Goal: Entertainment & Leisure: Browse casually

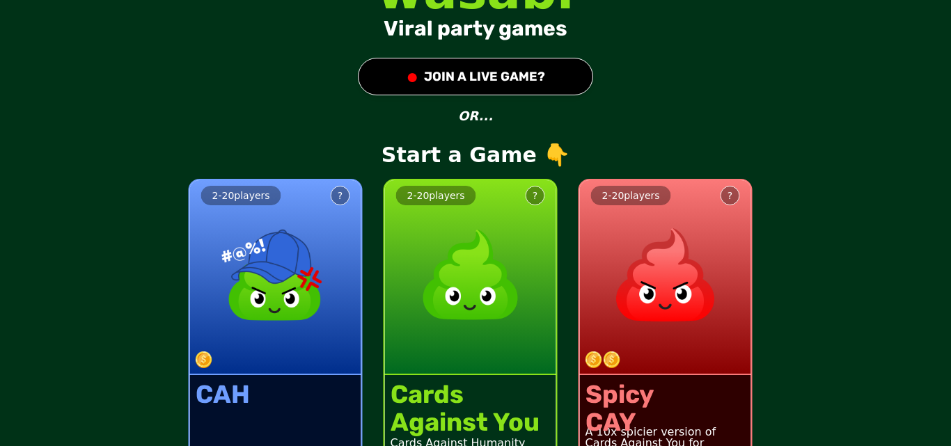
click at [519, 67] on button "● JOIN A LIVE GAME?" at bounding box center [475, 77] width 235 height 38
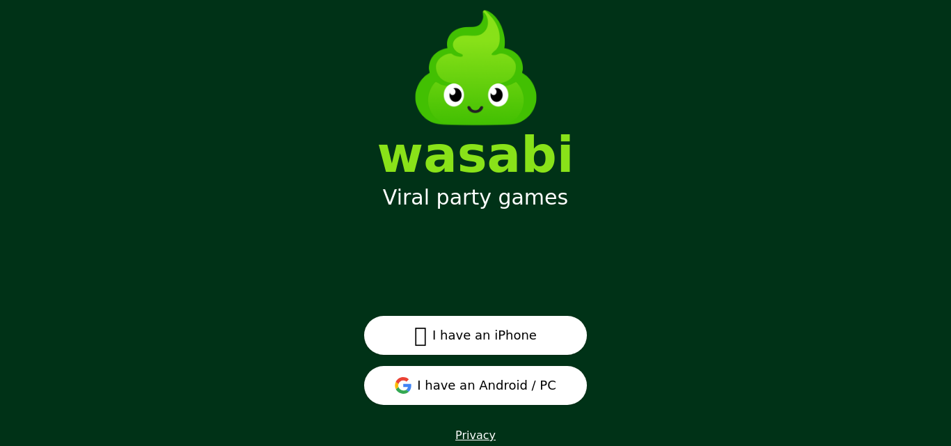
scroll to position [36, 0]
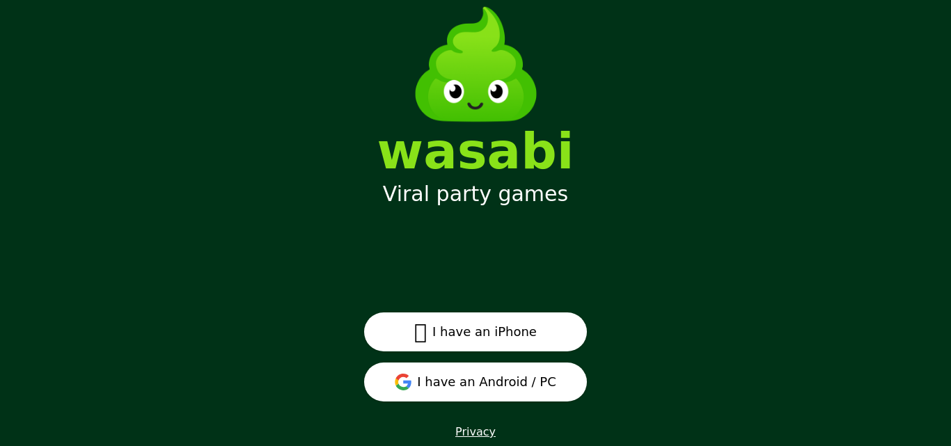
click at [507, 389] on button "I have an Android / PC" at bounding box center [475, 382] width 223 height 39
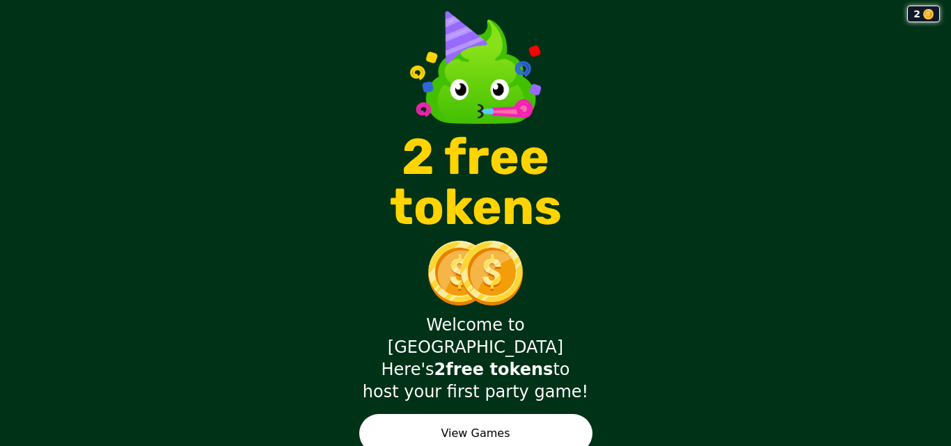
click at [530, 414] on button "View Games" at bounding box center [475, 433] width 233 height 39
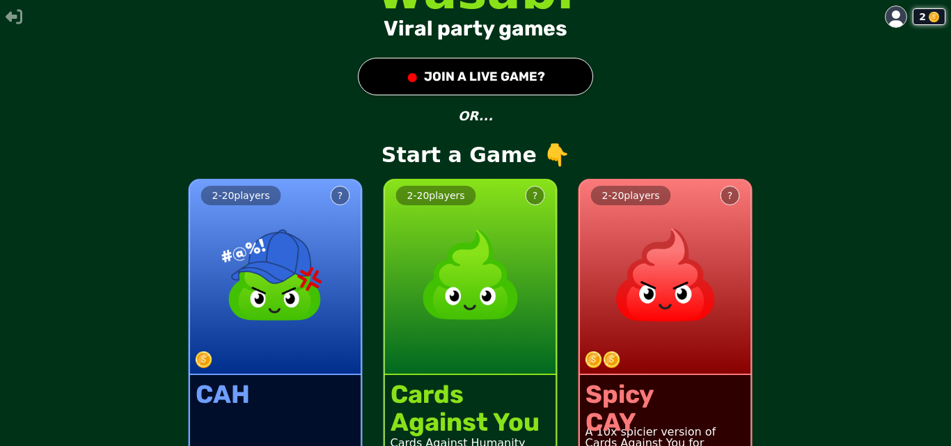
click at [500, 70] on button "● JOIN A LIVE GAME?" at bounding box center [475, 77] width 235 height 38
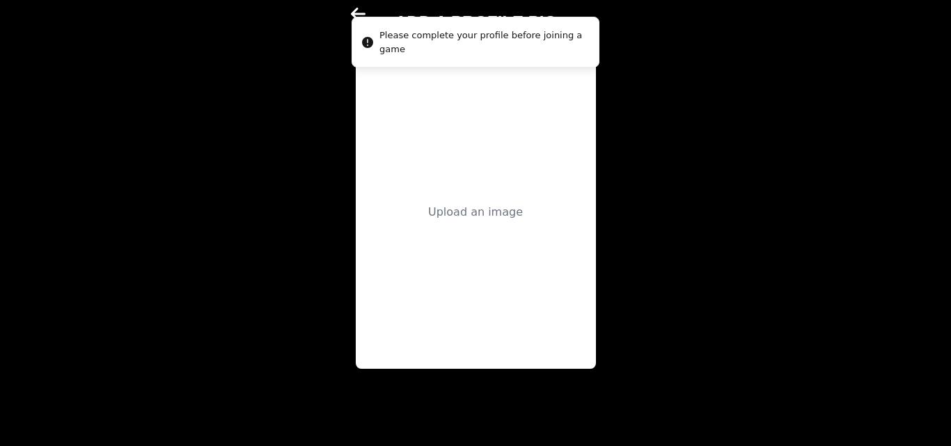
click at [435, 212] on div "Upload an image" at bounding box center [475, 212] width 95 height 17
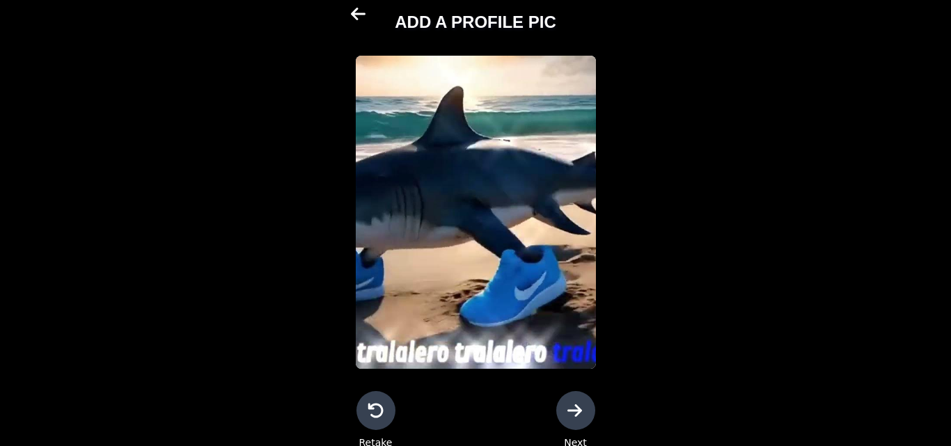
click at [558, 400] on div at bounding box center [575, 410] width 39 height 39
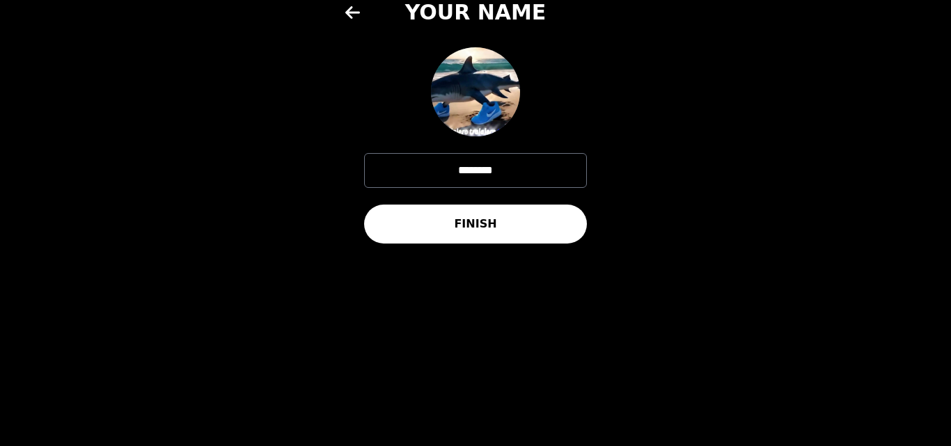
click at [507, 160] on input "********" at bounding box center [475, 170] width 223 height 35
type input "*****"
click at [448, 214] on button "FINISH" at bounding box center [475, 224] width 223 height 39
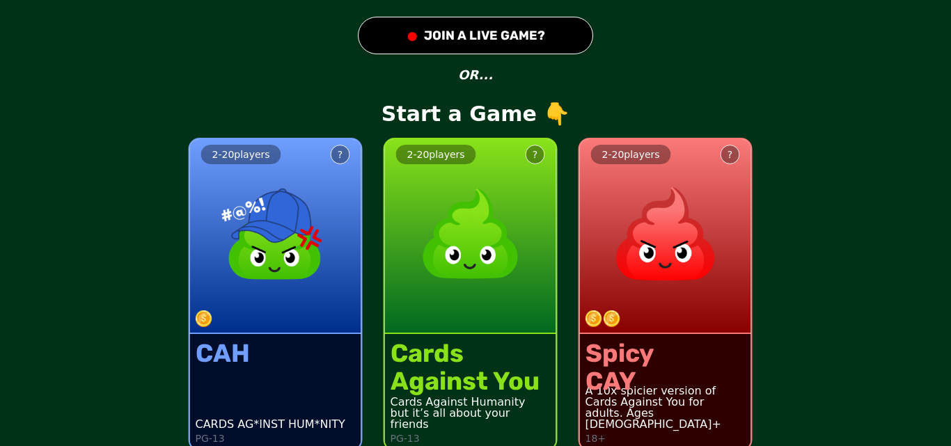
scroll to position [57, 0]
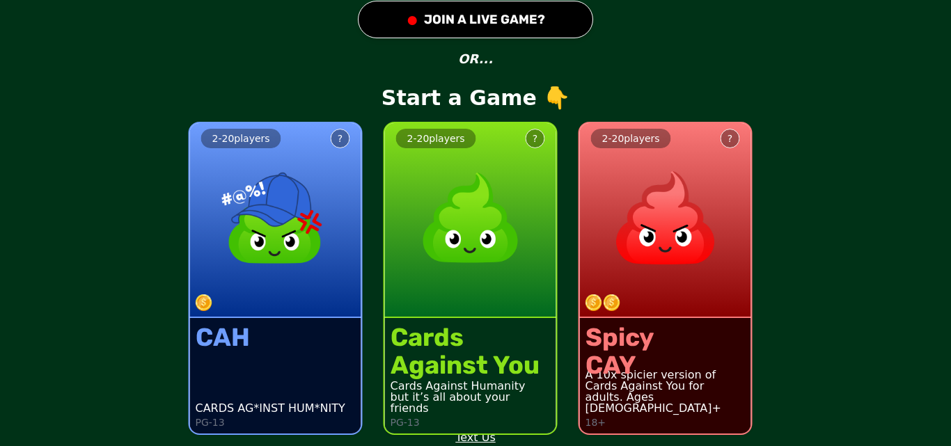
click at [663, 276] on img at bounding box center [665, 218] width 123 height 123
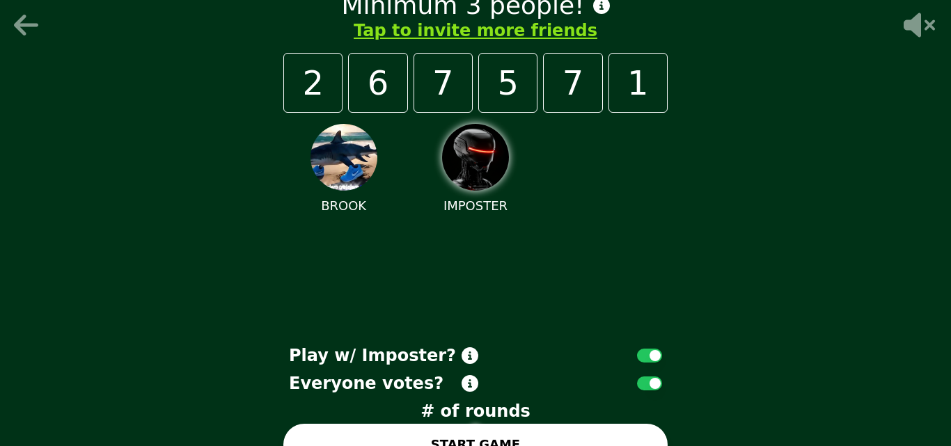
click at [38, 22] on icon at bounding box center [27, 25] width 33 height 28
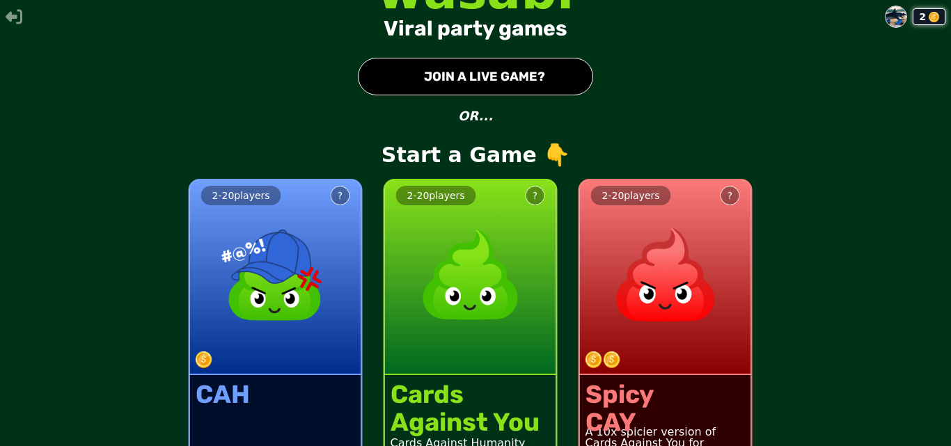
click at [530, 73] on button "● JOIN A LIVE GAME?" at bounding box center [475, 77] width 235 height 38
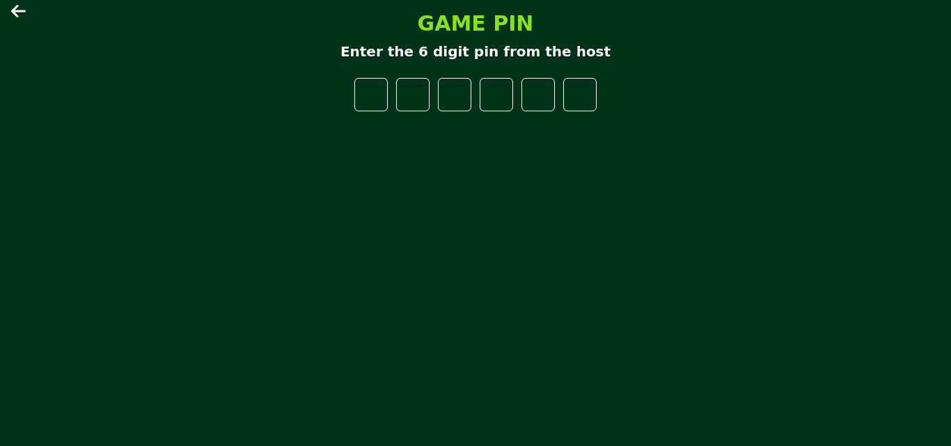
type input "*"
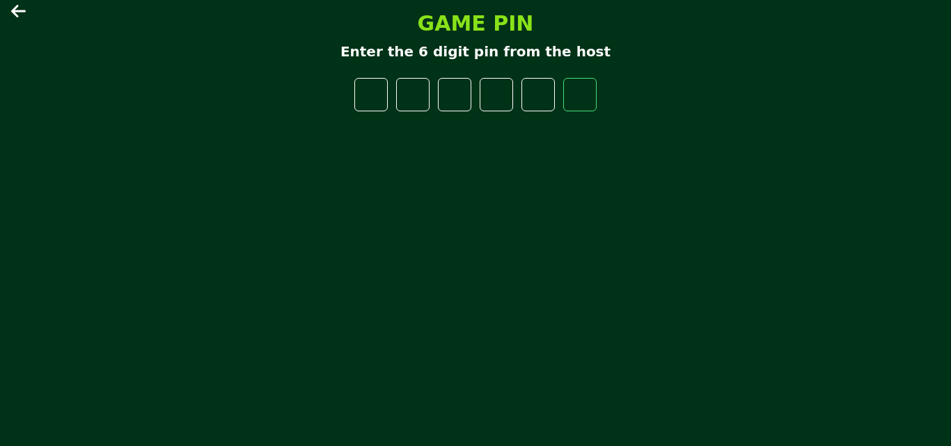
type input "*"
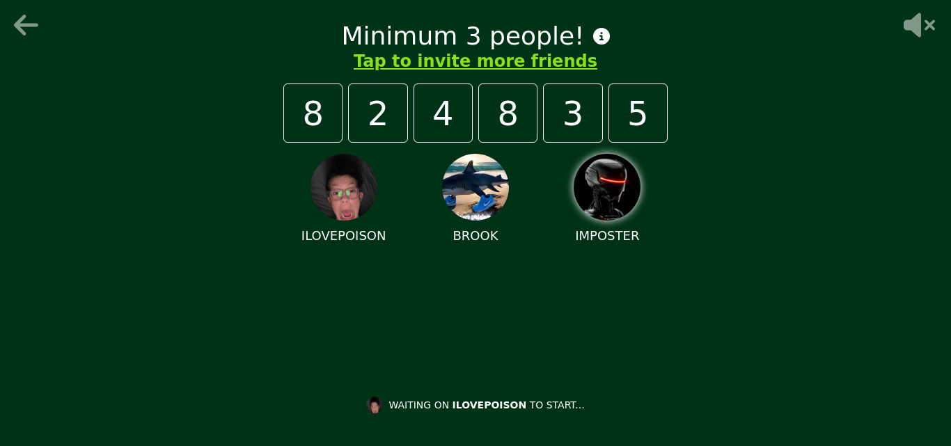
click at [908, 19] on icon at bounding box center [917, 25] width 45 height 28
click at [923, 20] on icon at bounding box center [917, 25] width 45 height 28
click at [468, 194] on img at bounding box center [475, 187] width 67 height 67
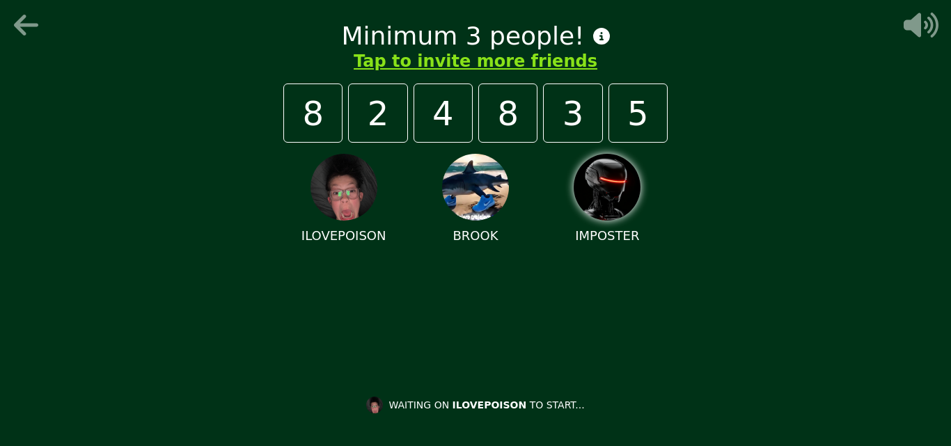
click at [468, 194] on img at bounding box center [475, 187] width 67 height 67
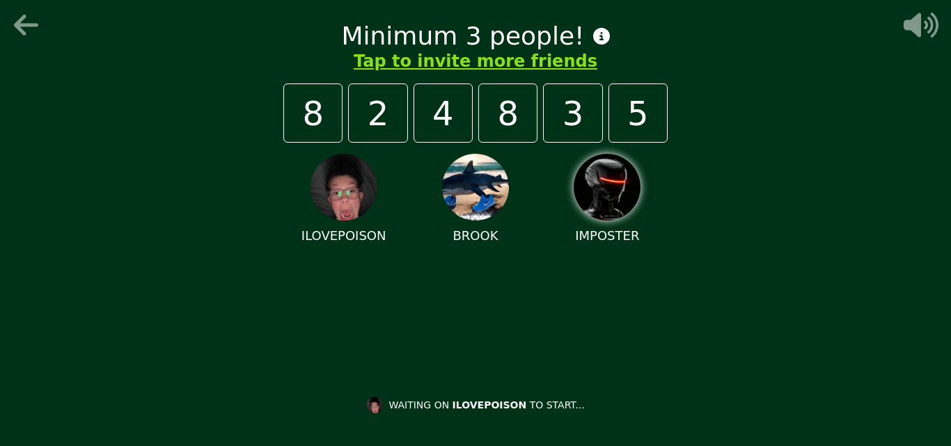
click at [468, 194] on img at bounding box center [475, 187] width 67 height 67
click at [928, 38] on icon at bounding box center [917, 25] width 45 height 28
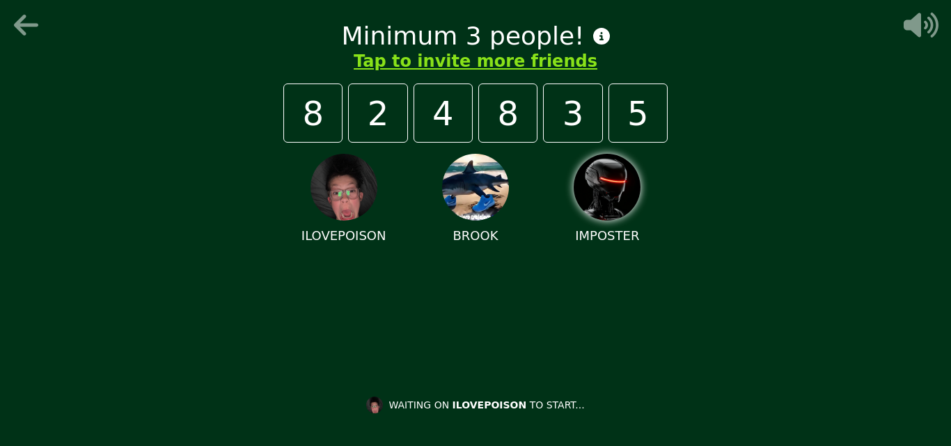
click at [928, 38] on icon at bounding box center [917, 25] width 45 height 28
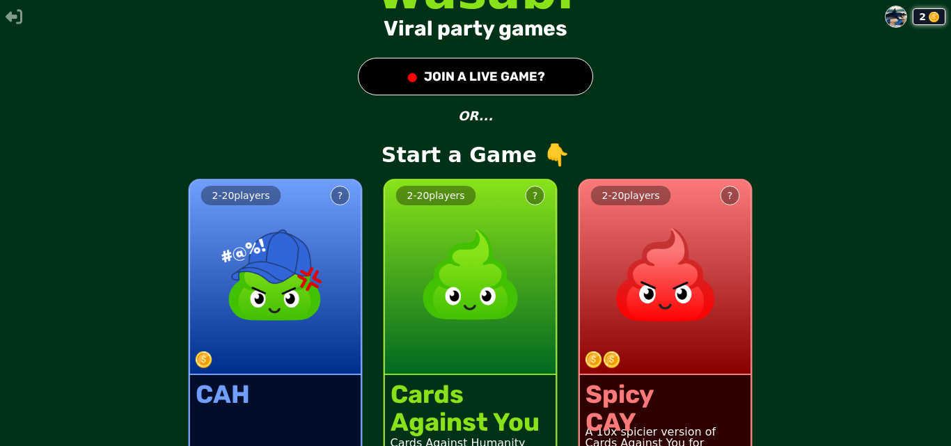
scroll to position [57, 0]
